Goal: Task Accomplishment & Management: Complete application form

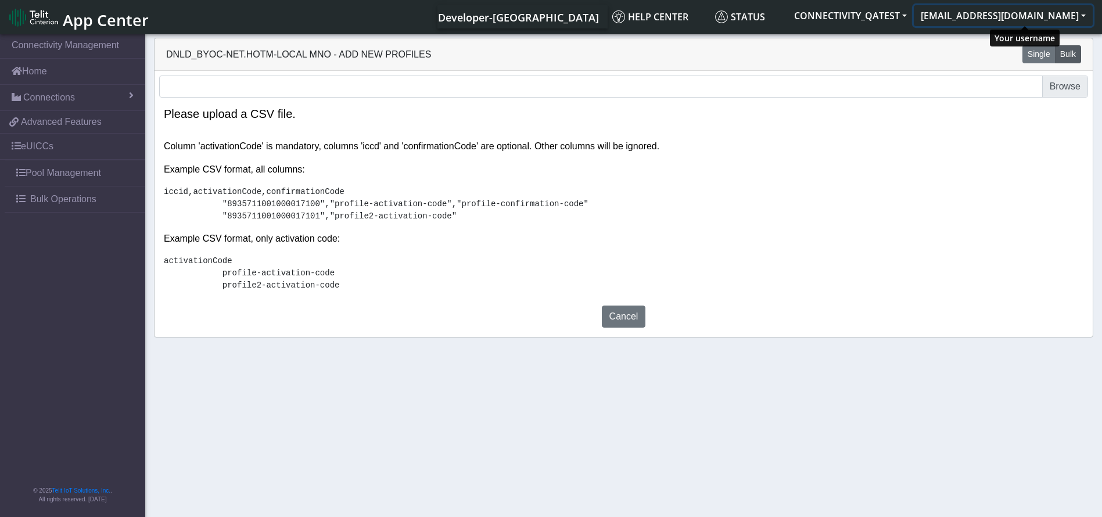
click at [1011, 17] on button "[EMAIL_ADDRESS][DOMAIN_NAME]" at bounding box center [1003, 15] width 179 height 21
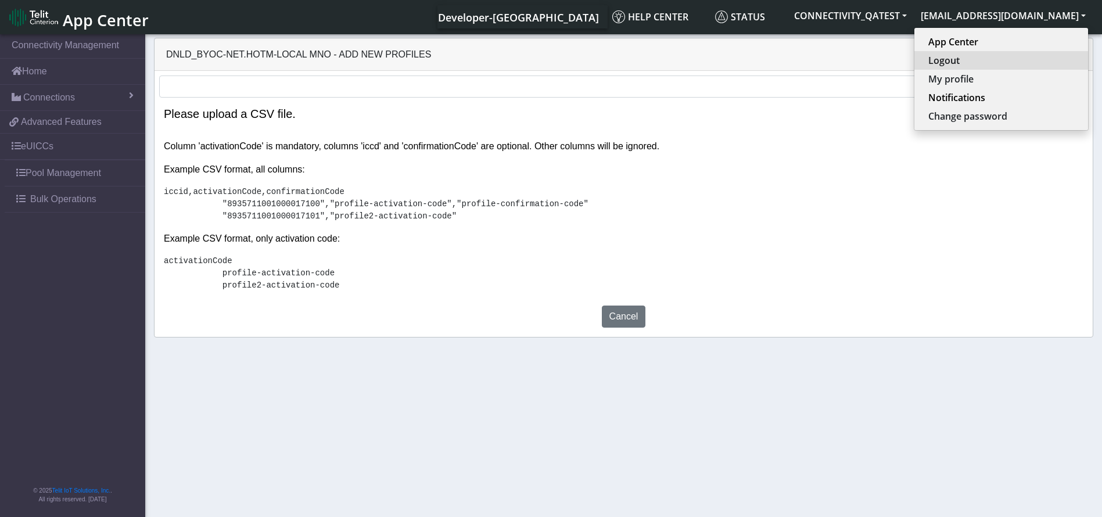
click at [999, 55] on button "Logout" at bounding box center [1001, 60] width 174 height 19
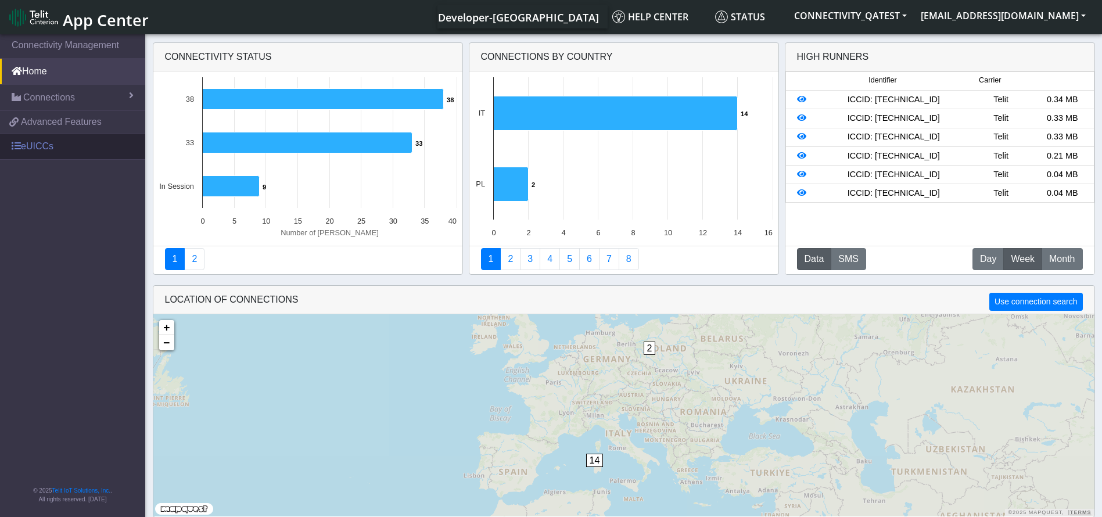
click at [56, 144] on link "eUICCs" at bounding box center [72, 147] width 145 height 26
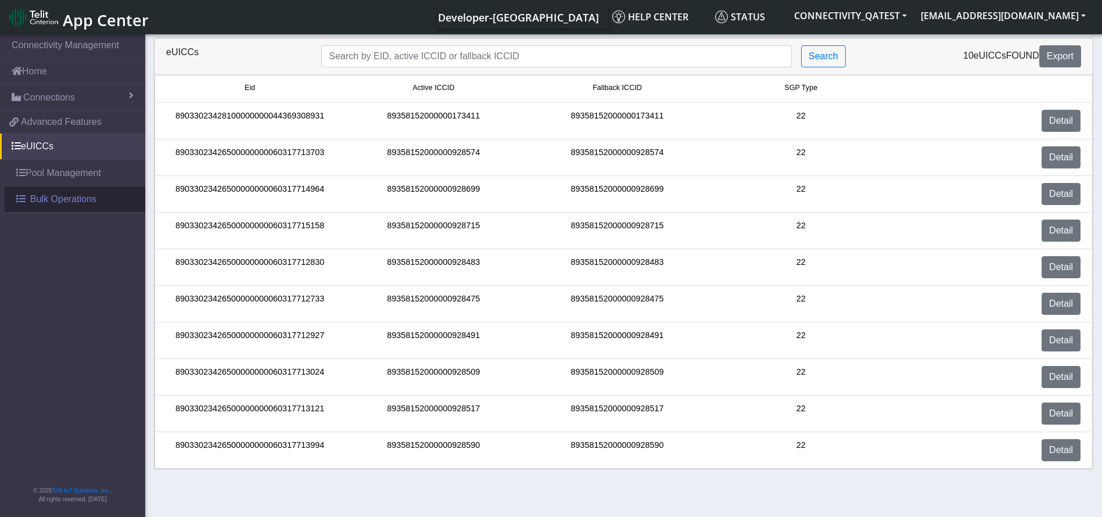
click at [70, 197] on span "Bulk Operations" at bounding box center [63, 199] width 66 height 14
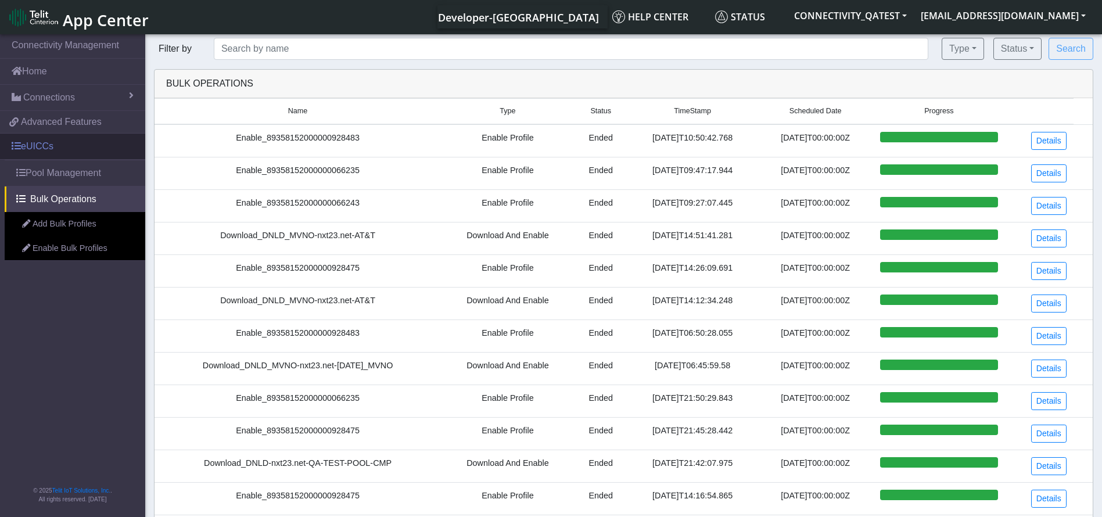
click at [62, 144] on link "eUICCs" at bounding box center [72, 147] width 145 height 26
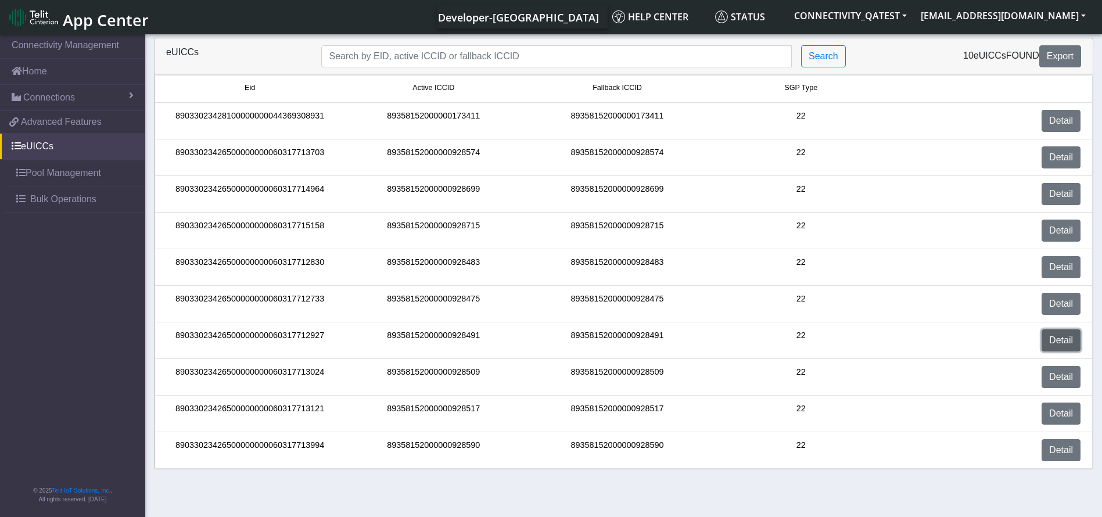
click at [1060, 341] on link "Detail" at bounding box center [1060, 340] width 39 height 22
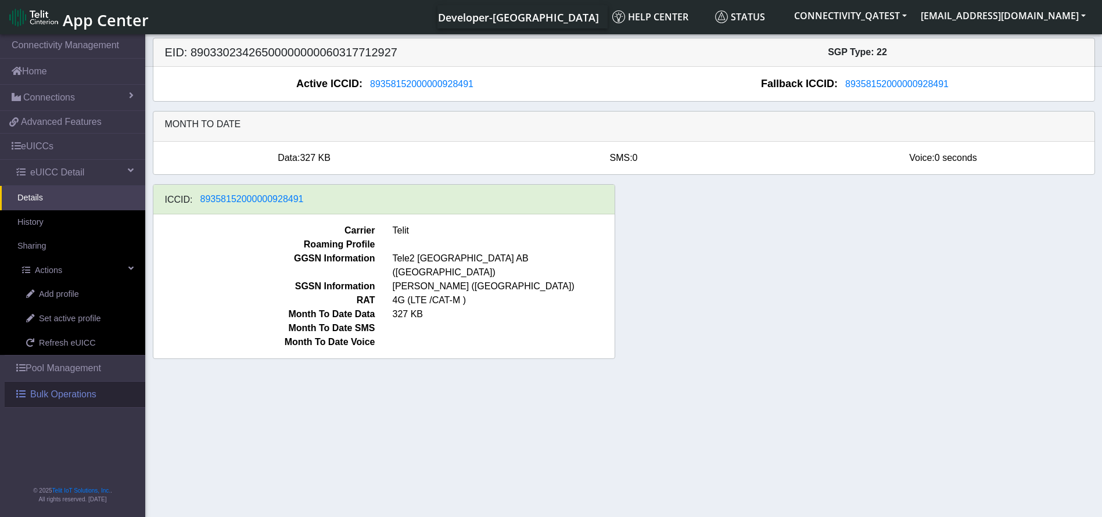
click at [55, 394] on span "Bulk Operations" at bounding box center [63, 394] width 66 height 14
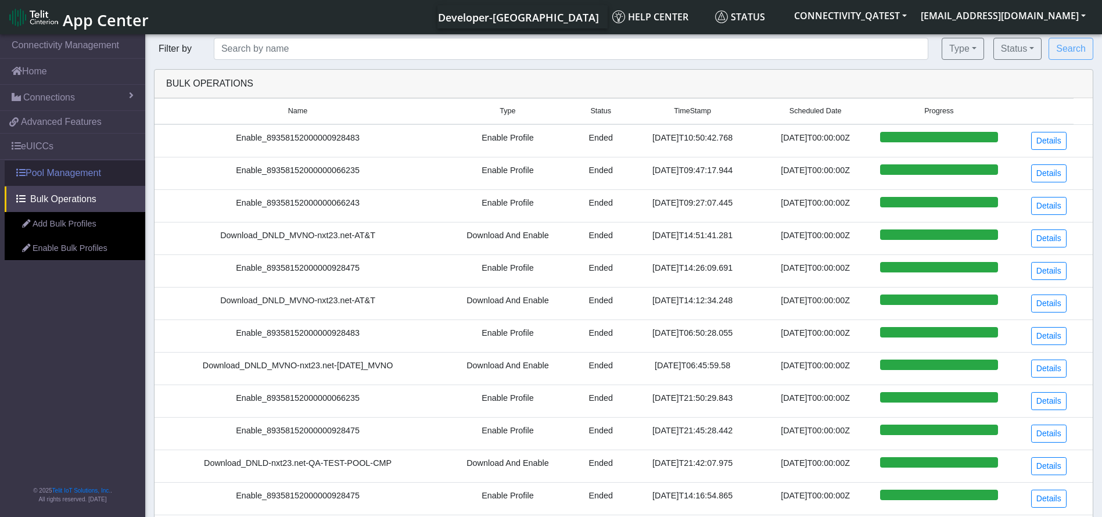
click at [71, 175] on link "Pool Management" at bounding box center [75, 173] width 141 height 26
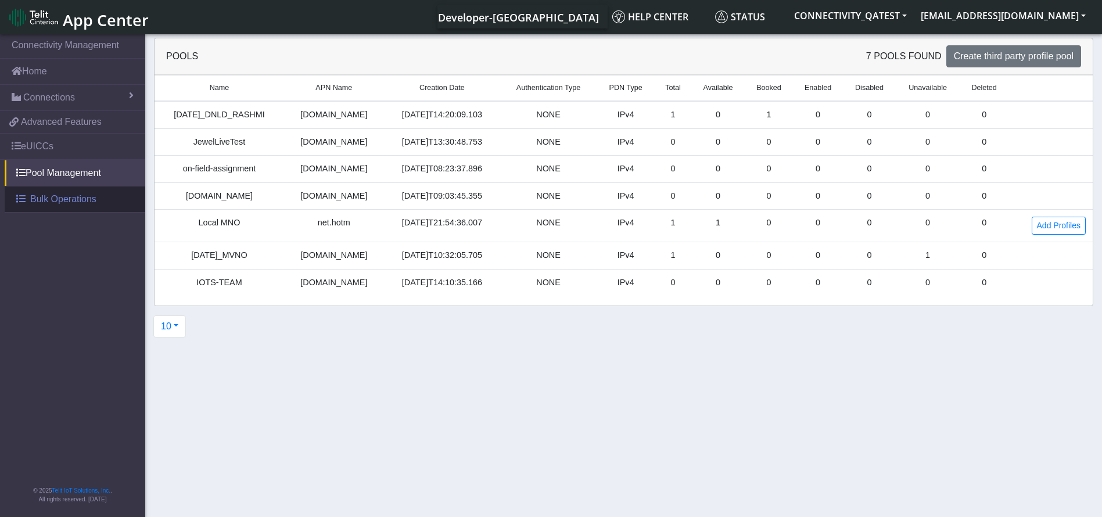
click at [47, 196] on span "Bulk Operations" at bounding box center [63, 199] width 66 height 14
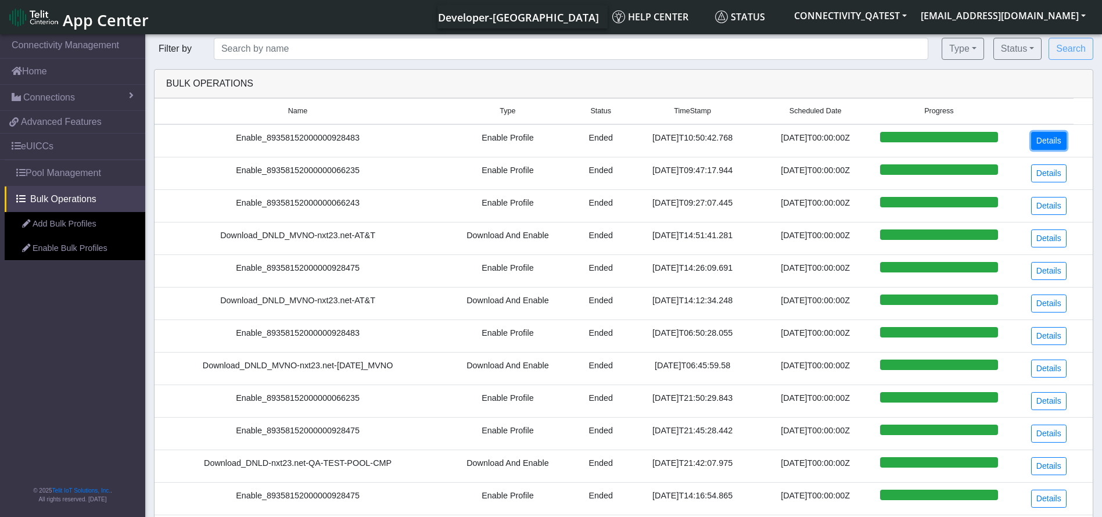
click at [1066, 145] on link "Details" at bounding box center [1048, 141] width 35 height 18
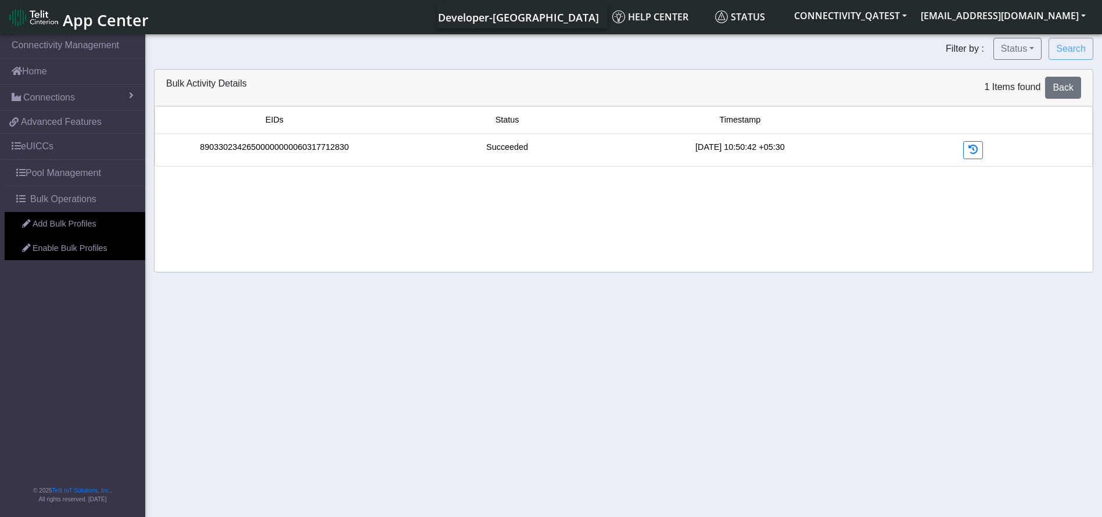
click at [328, 144] on link "89033023426500000000060317712830" at bounding box center [274, 147] width 149 height 13
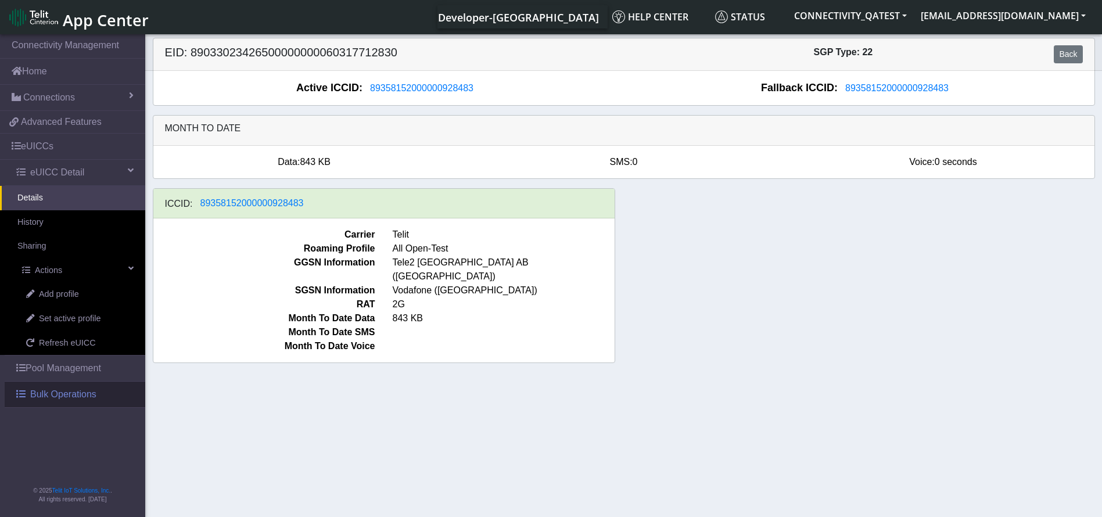
click at [95, 391] on span "Bulk Operations" at bounding box center [63, 394] width 66 height 14
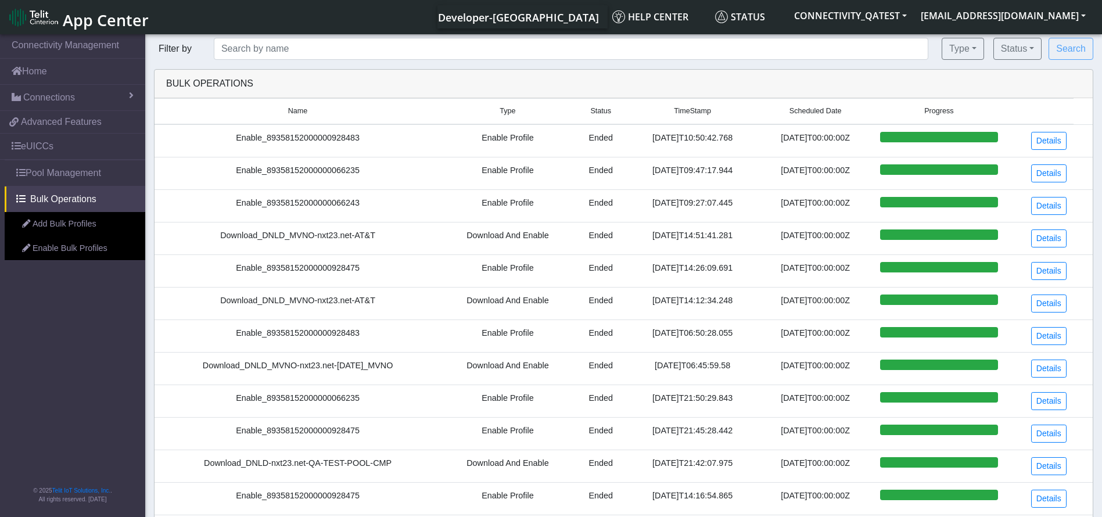
click at [81, 10] on span "App Center" at bounding box center [106, 19] width 86 height 21
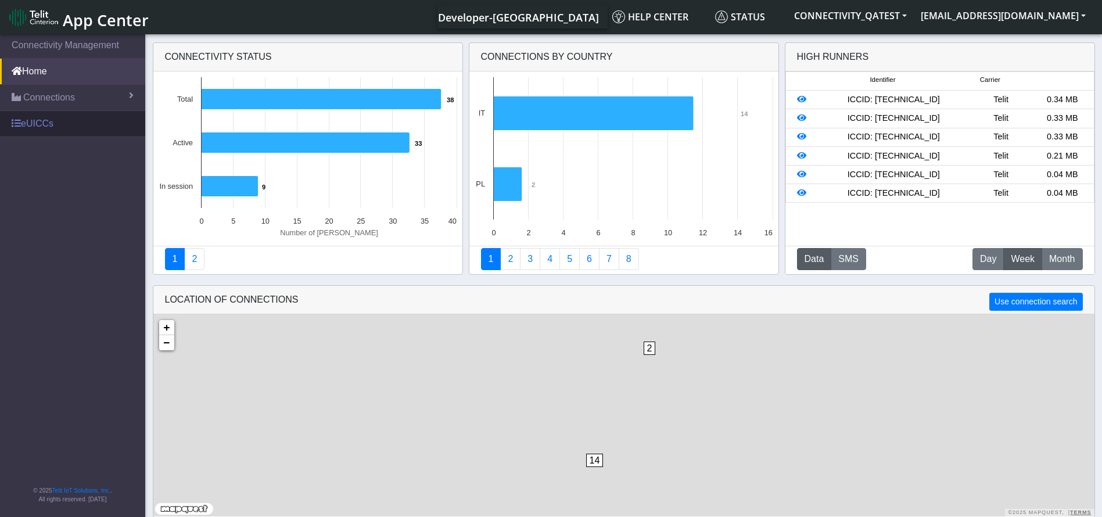
click at [48, 123] on link "eUICCs" at bounding box center [72, 124] width 145 height 26
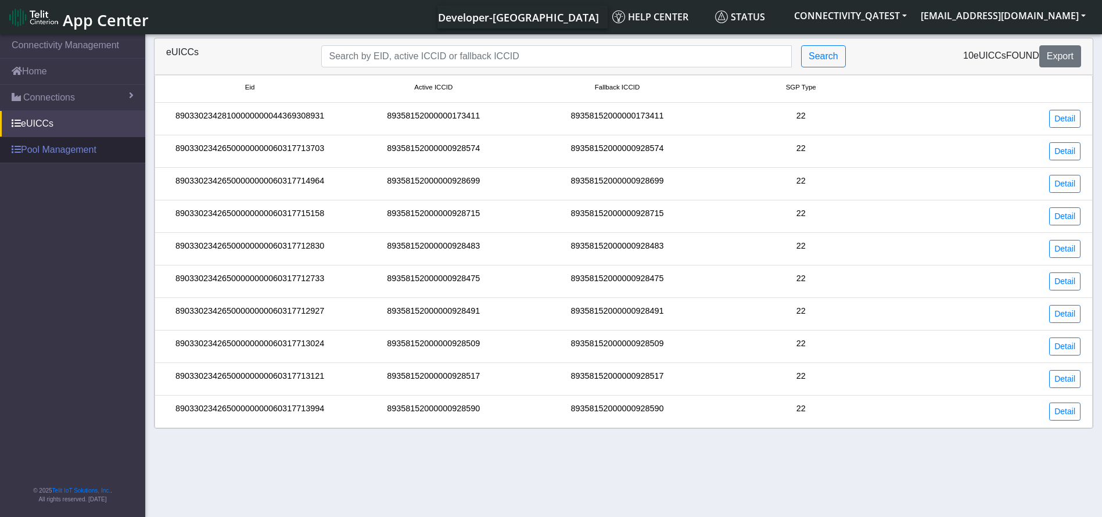
click at [53, 148] on link "Pool Management" at bounding box center [72, 150] width 145 height 26
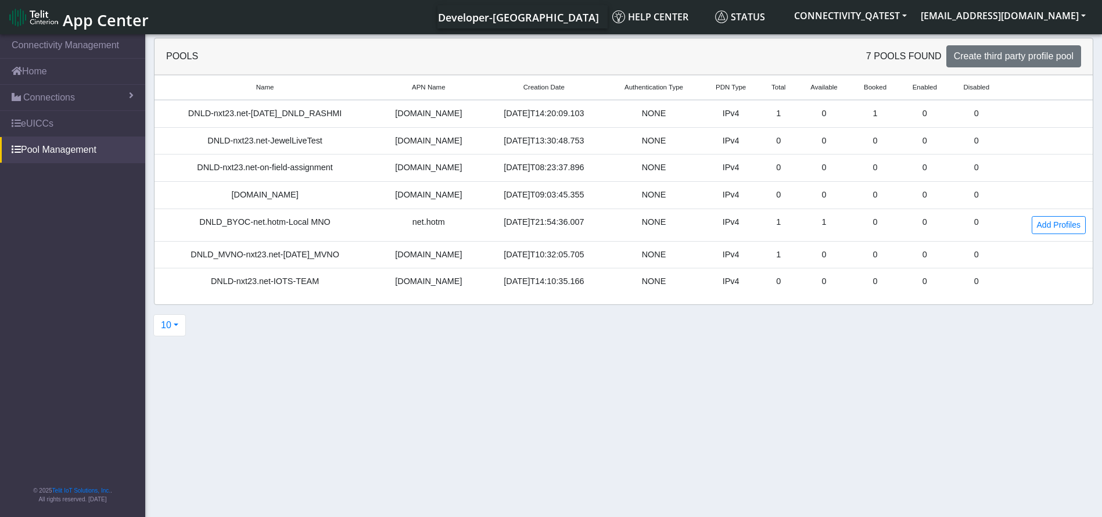
click at [84, 18] on span "App Center" at bounding box center [106, 19] width 86 height 21
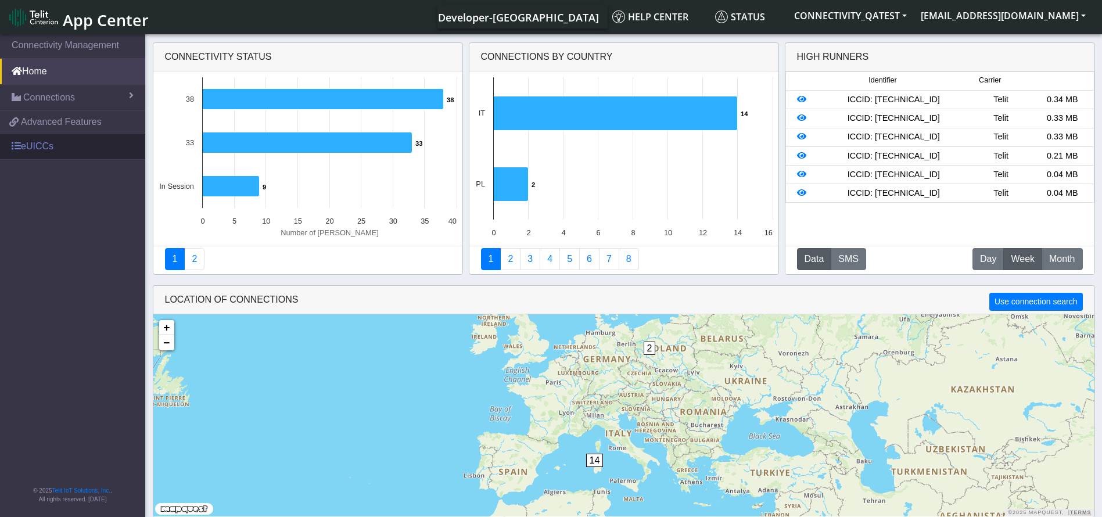
click at [38, 151] on link "eUICCs" at bounding box center [72, 147] width 145 height 26
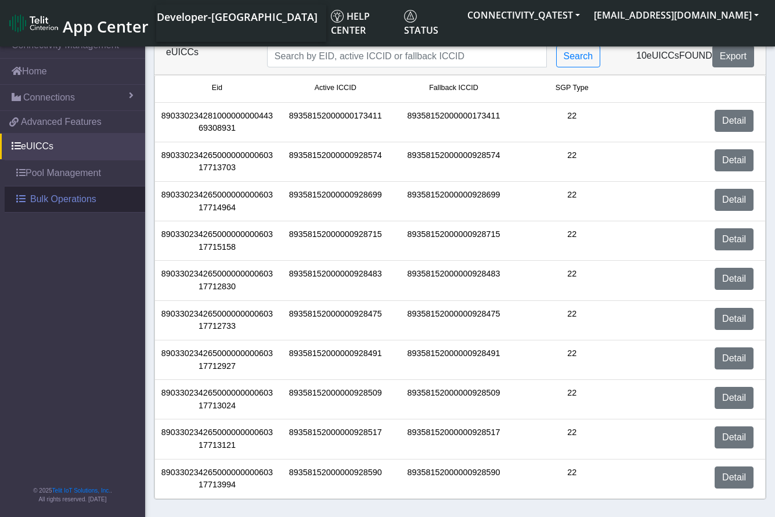
click at [78, 200] on span "Bulk Operations" at bounding box center [63, 199] width 66 height 14
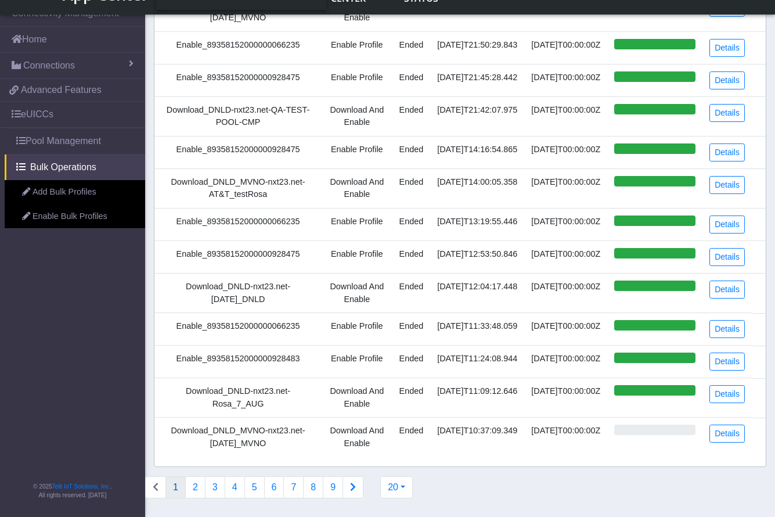
scroll to position [427, 0]
click at [325, 487] on button "9" at bounding box center [333, 487] width 20 height 22
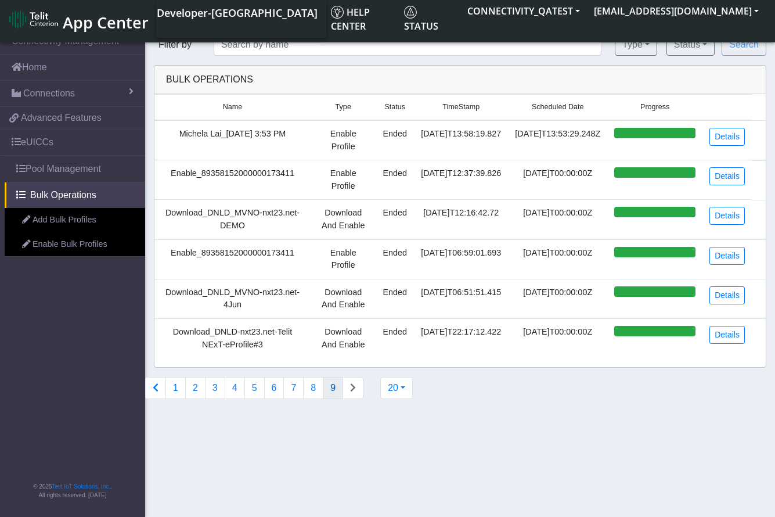
scroll to position [0, 0]
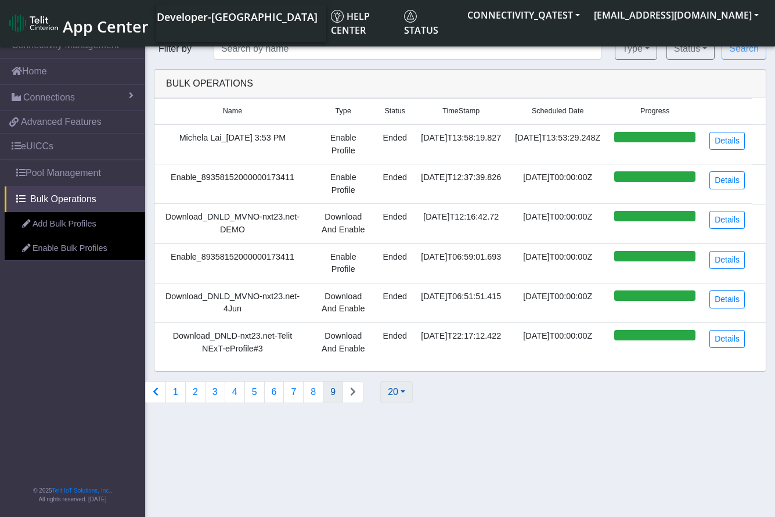
click at [401, 394] on button "20" at bounding box center [396, 392] width 33 height 22
click at [405, 363] on button "1000" at bounding box center [427, 365] width 92 height 19
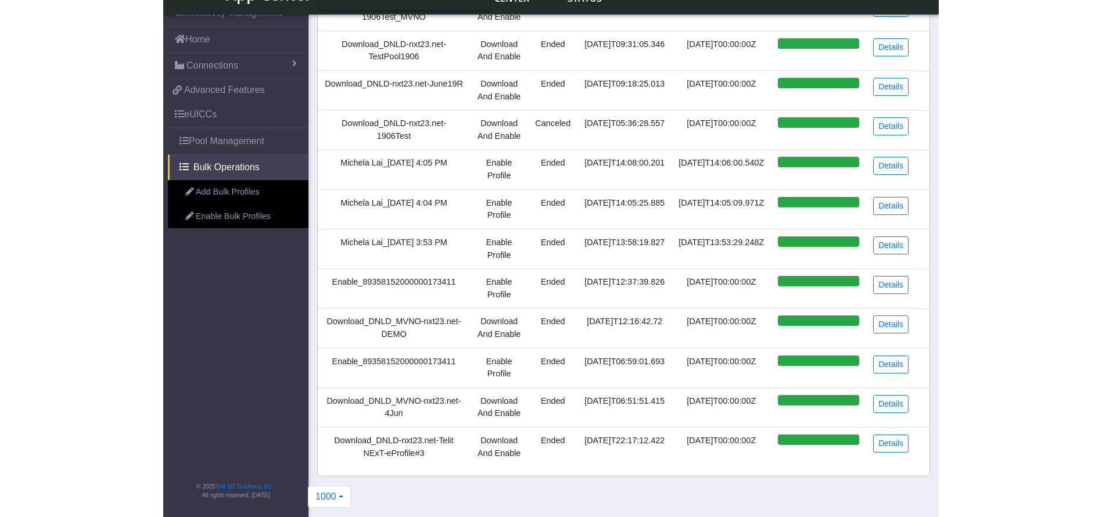
scroll to position [5025, 0]
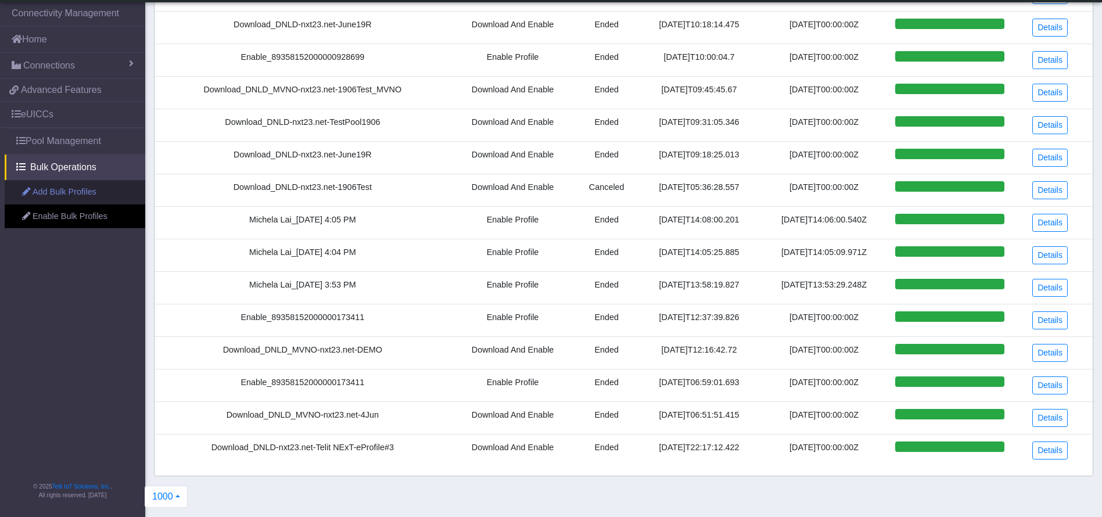
click at [74, 192] on link "Add Bulk Profiles" at bounding box center [75, 192] width 141 height 24
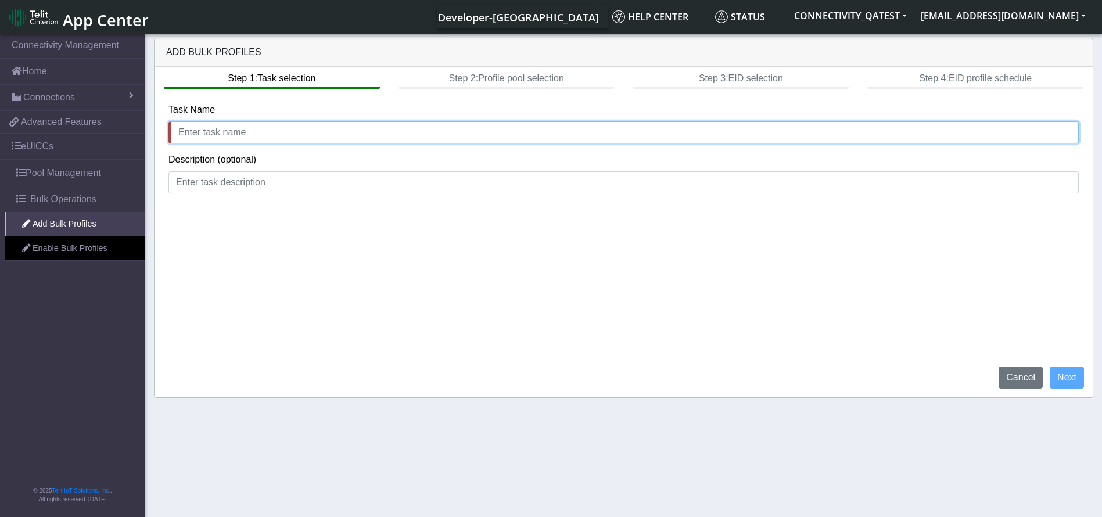
click at [321, 123] on input "text" at bounding box center [623, 132] width 910 height 22
drag, startPoint x: 101, startPoint y: 130, endPoint x: 0, endPoint y: 124, distance: 101.3
click at [0, 124] on section "Connectivity Management Home Connections List Map 9975c470b0bcec0c1ebb6a022f911…" at bounding box center [551, 276] width 1102 height 489
type input "TestingBulkOperation"
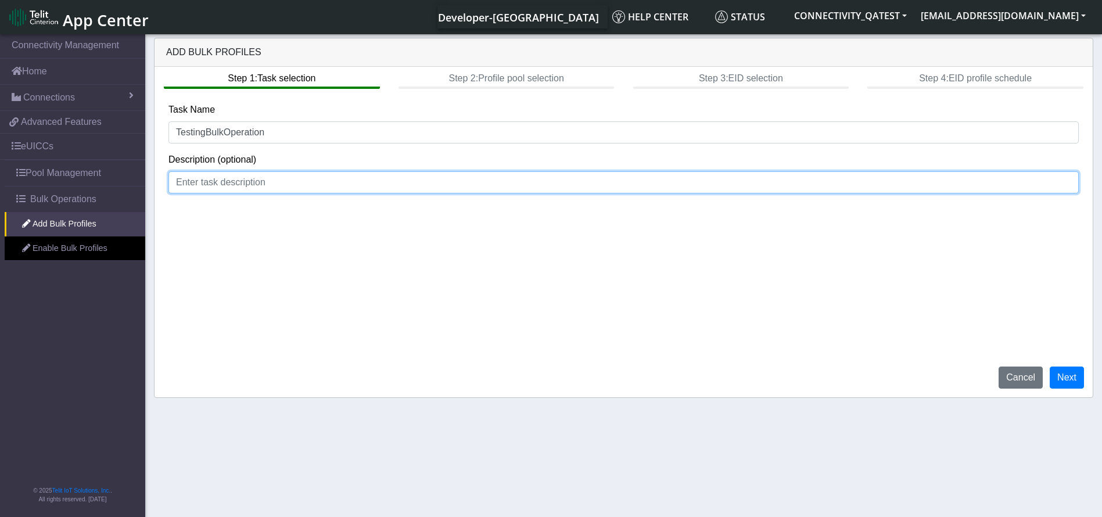
click at [282, 191] on input at bounding box center [623, 182] width 910 height 22
paste input "TestingBulkOperation"
click at [204, 177] on input "TestingBulkOperation" at bounding box center [623, 182] width 910 height 22
click at [225, 182] on input "Testing BulkOperation" at bounding box center [623, 182] width 910 height 22
type input "Testing Bulk Operation"
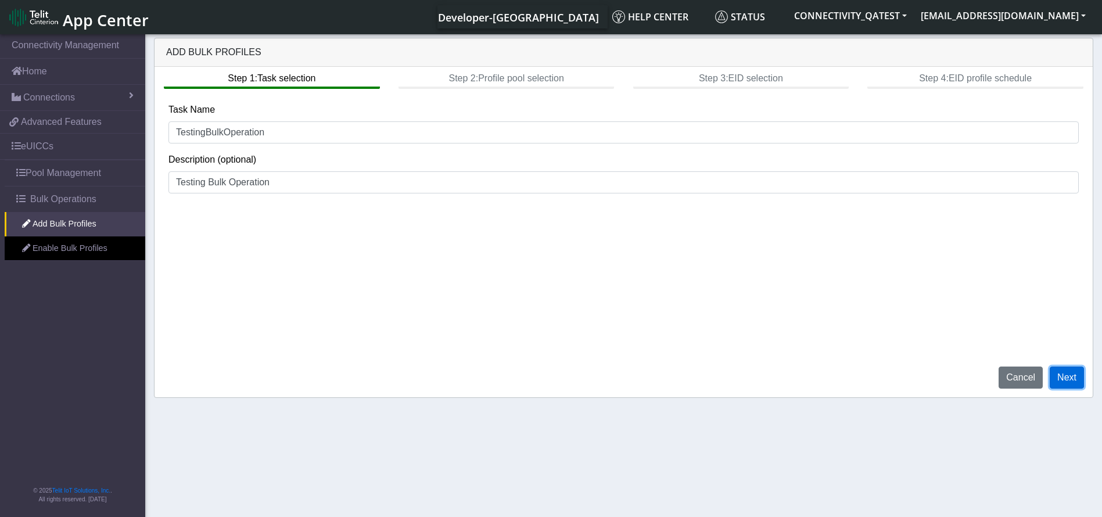
click at [1080, 369] on button "Next" at bounding box center [1066, 377] width 34 height 22
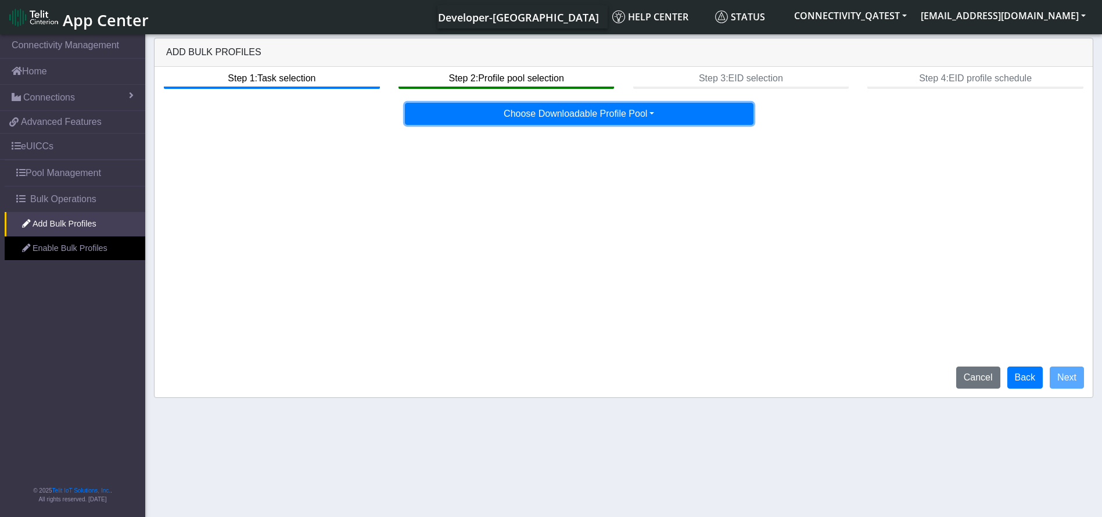
click at [539, 112] on button "Choose Downloadable Profile Pool" at bounding box center [579, 114] width 348 height 22
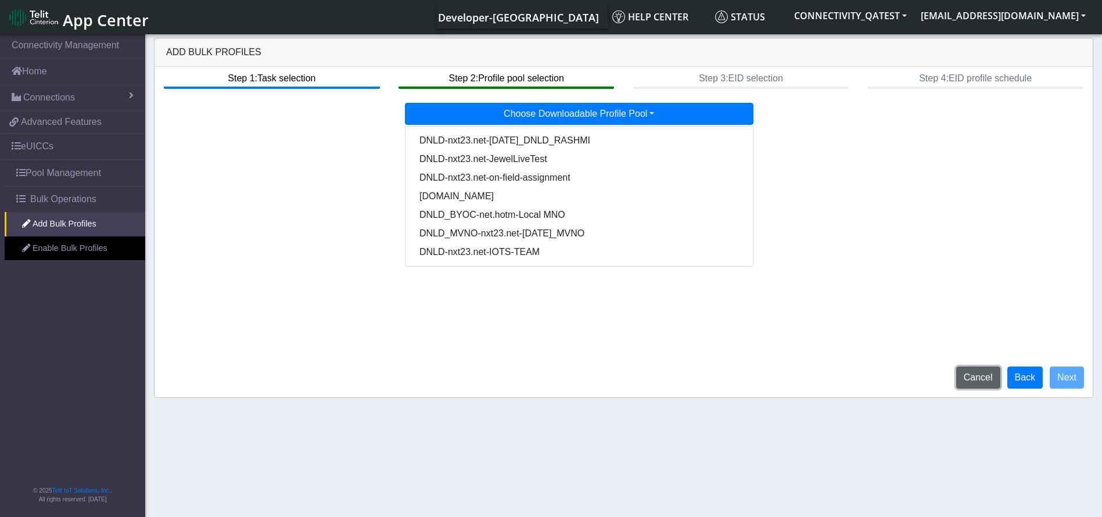
click at [989, 374] on button "Cancel" at bounding box center [978, 377] width 44 height 22
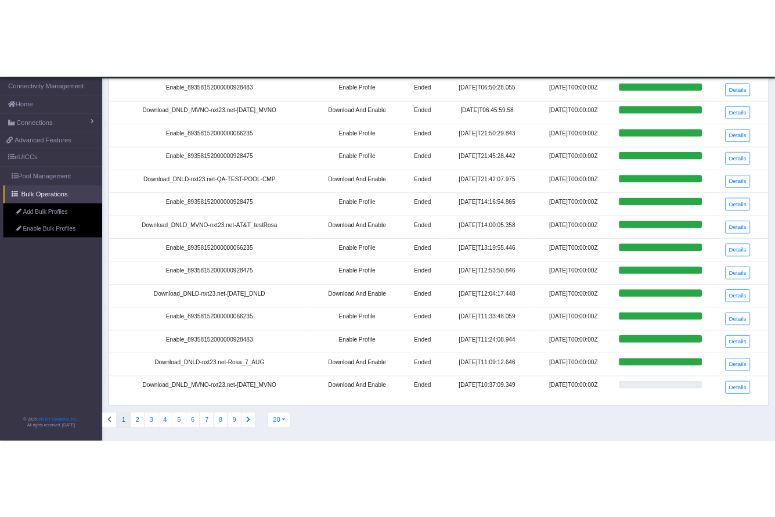
scroll to position [321, 0]
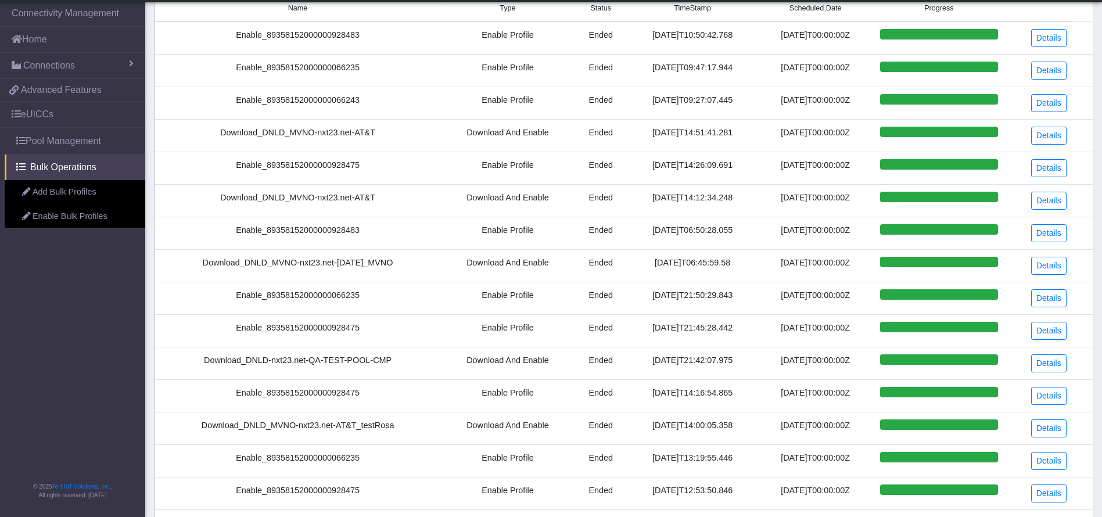
scroll to position [87, 0]
